Goal: Task Accomplishment & Management: Use online tool/utility

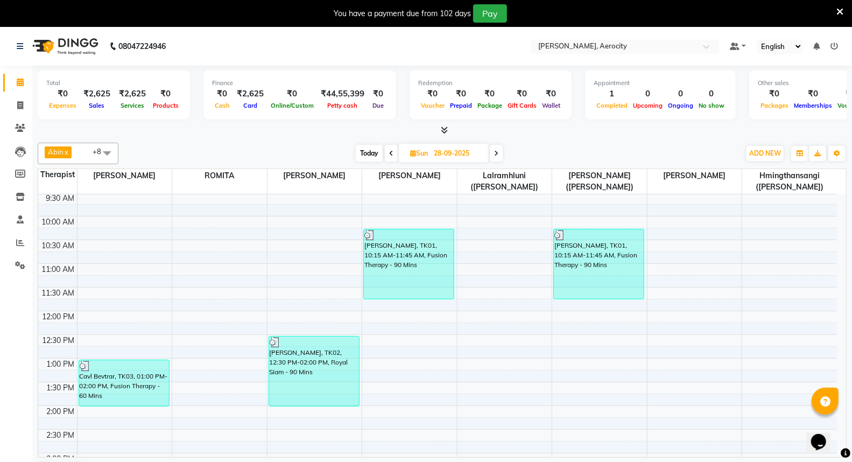
scroll to position [119, 0]
click at [412, 152] on icon at bounding box center [413, 153] width 6 height 7
select select "9"
select select "2025"
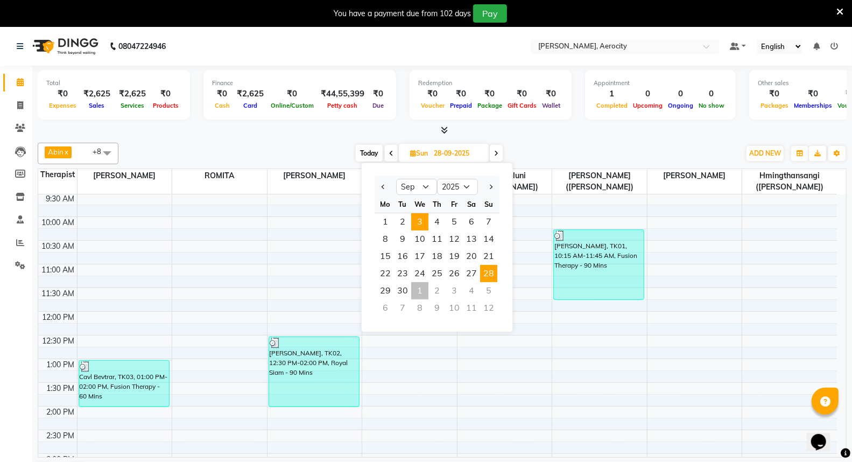
click at [422, 223] on span "3" at bounding box center [419, 221] width 17 height 17
type input "[DATE]"
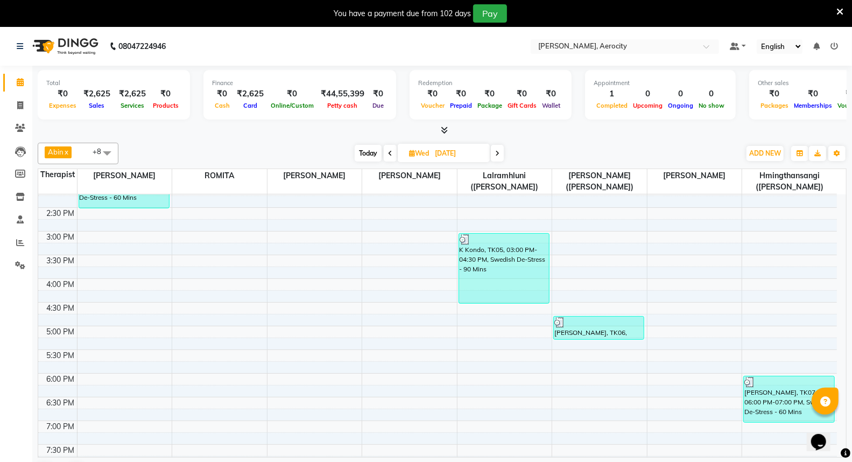
scroll to position [307, 0]
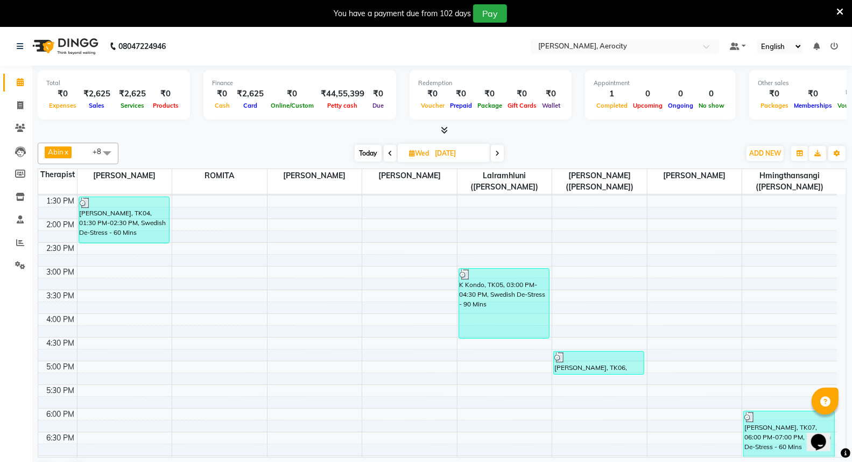
click at [411, 152] on icon at bounding box center [412, 153] width 6 height 7
select select "9"
select select "2025"
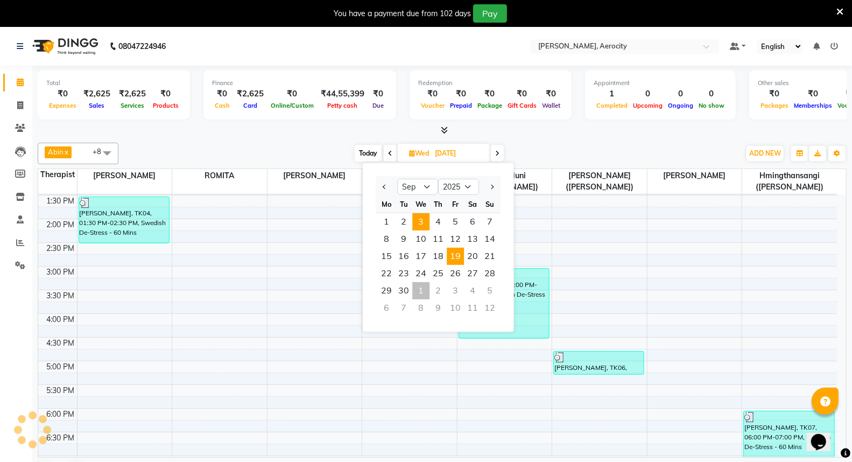
click at [457, 253] on span "19" at bounding box center [455, 256] width 17 height 17
type input "19-09-2025"
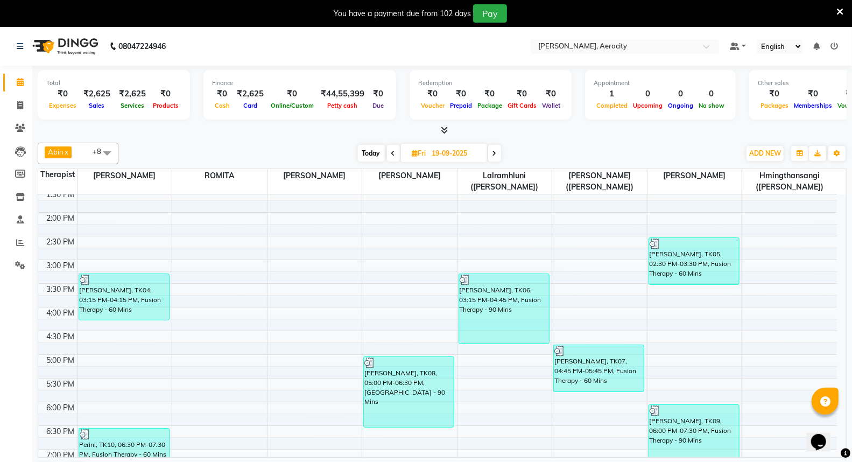
scroll to position [358, 0]
